Goal: Navigation & Orientation: Find specific page/section

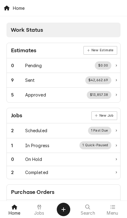
click at [113, 211] on span "Menu" at bounding box center [111, 213] width 11 height 5
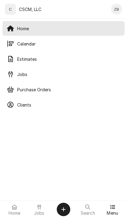
click at [73, 43] on span "Calendar" at bounding box center [68, 44] width 103 height 6
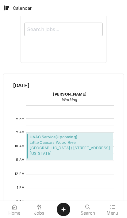
scroll to position [162, 0]
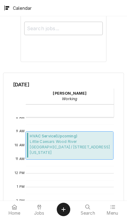
click at [83, 149] on span "Little Caesars Wood River Little Caesars Wood River / 305 East Edwardsville Rd,…" at bounding box center [70, 147] width 81 height 17
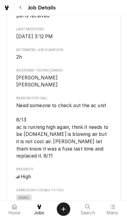
scroll to position [370, 0]
